Goal: Find specific page/section: Find specific page/section

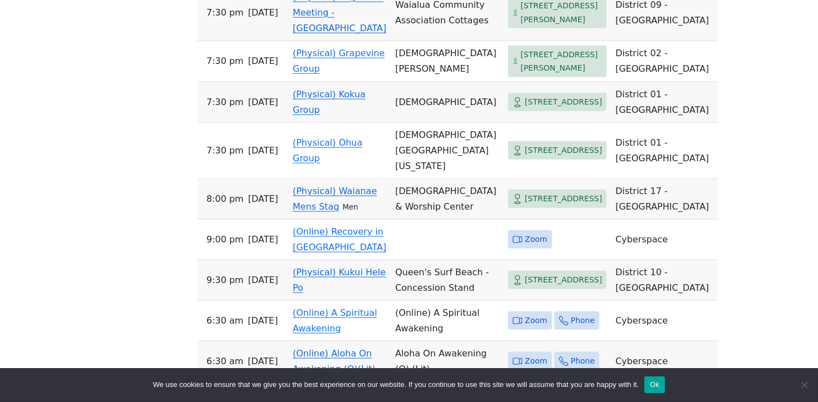
scroll to position [1409, 0]
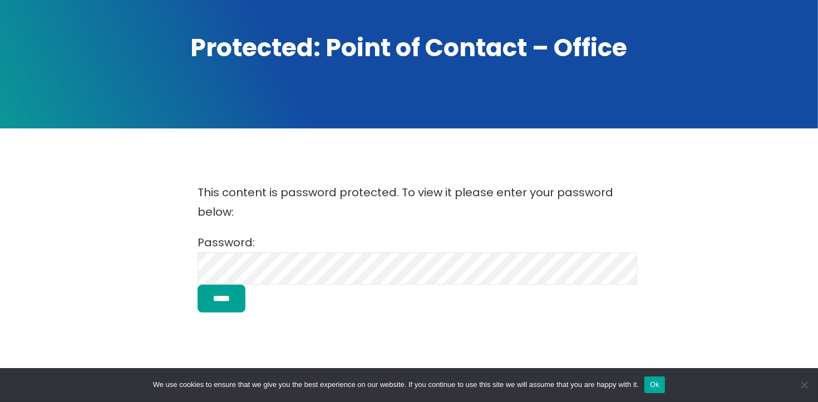
scroll to position [214, 0]
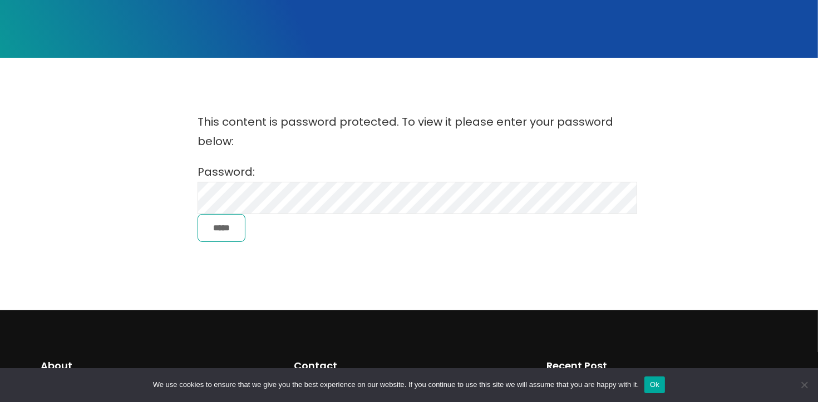
click at [220, 224] on input "*****" at bounding box center [222, 228] width 48 height 28
